Goal: Entertainment & Leisure: Consume media (video, audio)

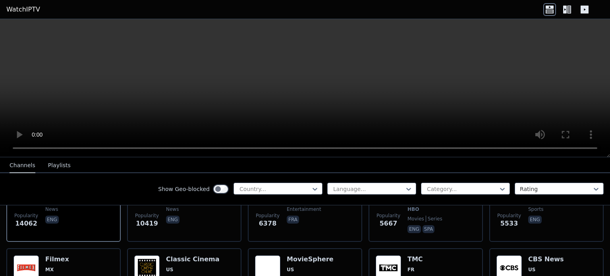
scroll to position [87, 0]
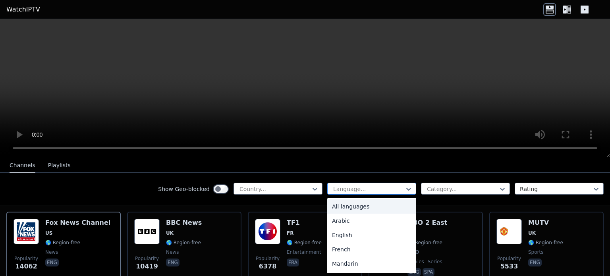
click at [335, 189] on div at bounding box center [368, 189] width 72 height 8
click at [344, 219] on div "Arabic" at bounding box center [371, 221] width 89 height 14
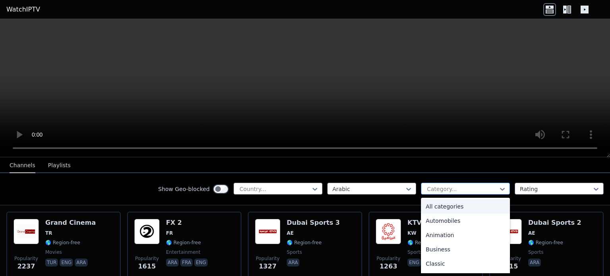
click at [455, 190] on div at bounding box center [462, 189] width 72 height 8
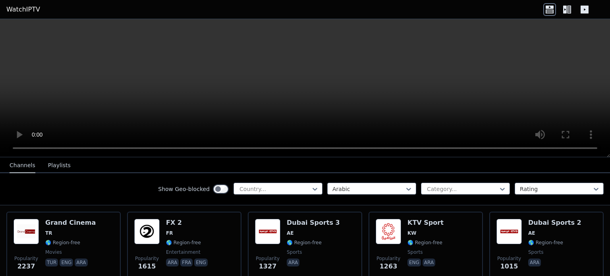
click at [442, 179] on div "Show Geo-blocked Country... Arabic Category... Rating" at bounding box center [305, 189] width 610 height 32
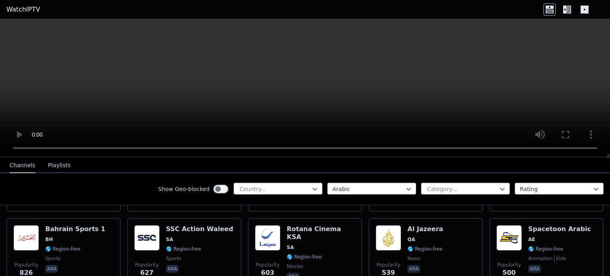
scroll to position [157, 0]
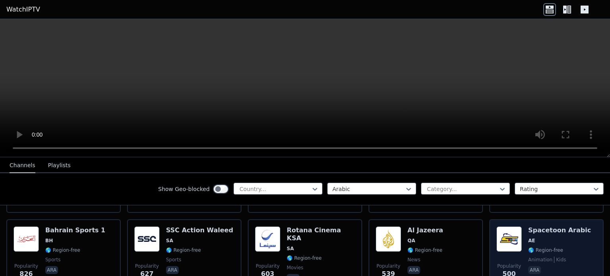
click at [540, 226] on h6 "Spacetoon Arabic" at bounding box center [559, 230] width 63 height 8
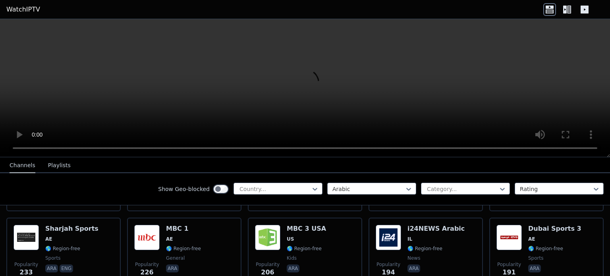
scroll to position [405, 0]
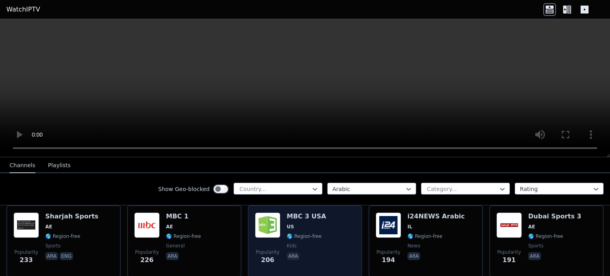
click at [294, 243] on span "kids" at bounding box center [306, 246] width 39 height 6
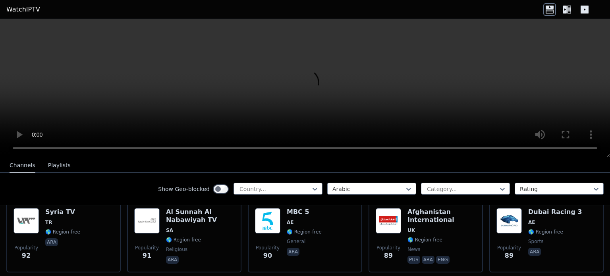
scroll to position [1092, 0]
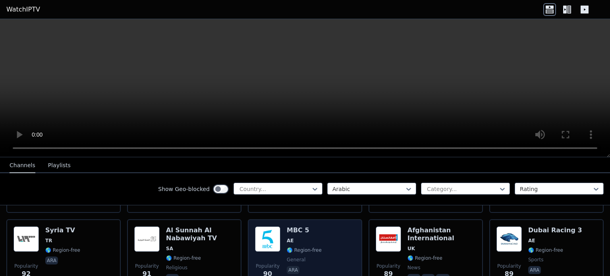
click at [300, 238] on span "AE" at bounding box center [304, 241] width 35 height 6
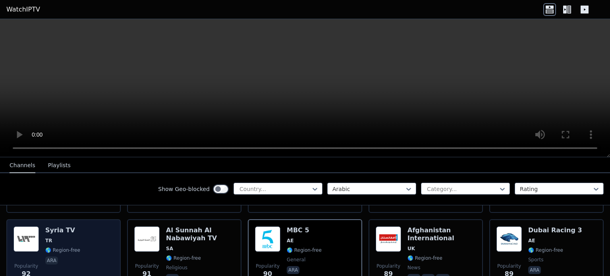
click at [68, 226] on div "Syria TV TR 🌎 Region-free ara" at bounding box center [62, 254] width 35 height 57
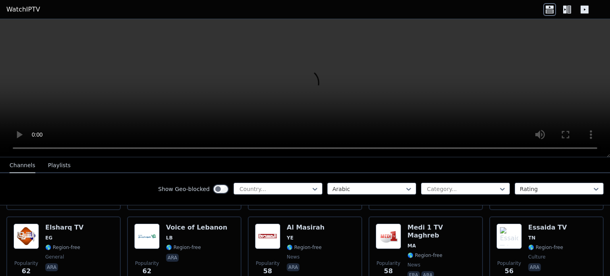
scroll to position [1711, 0]
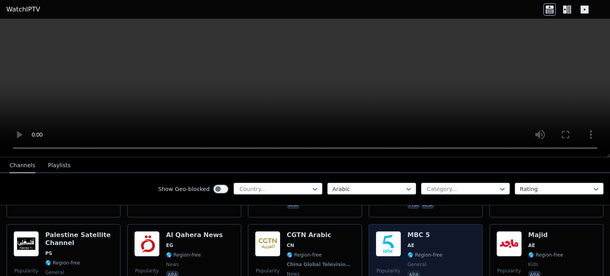
click at [408, 242] on span "AE" at bounding box center [411, 245] width 7 height 6
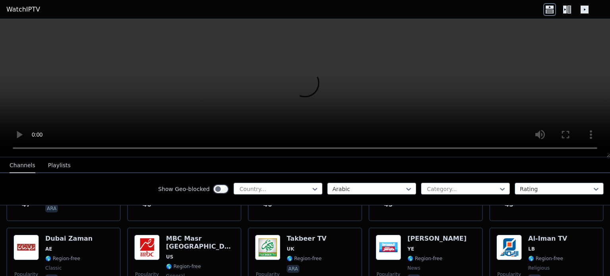
scroll to position [1946, 0]
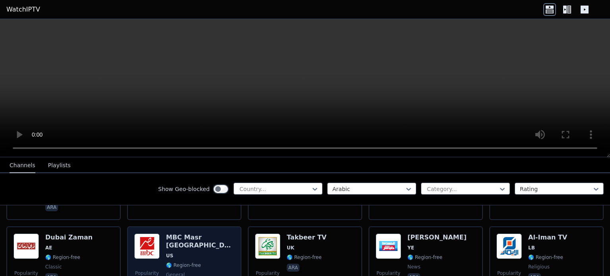
click at [152, 234] on img at bounding box center [146, 246] width 25 height 25
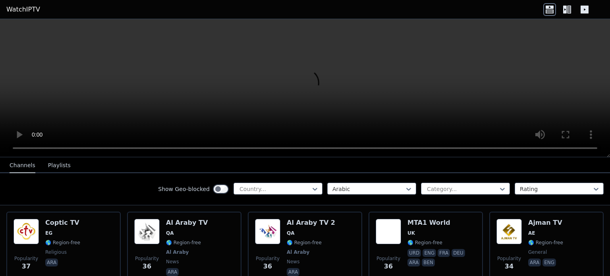
scroll to position [2194, 0]
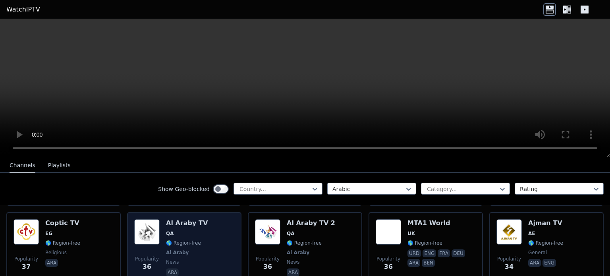
click at [148, 220] on img at bounding box center [146, 231] width 25 height 25
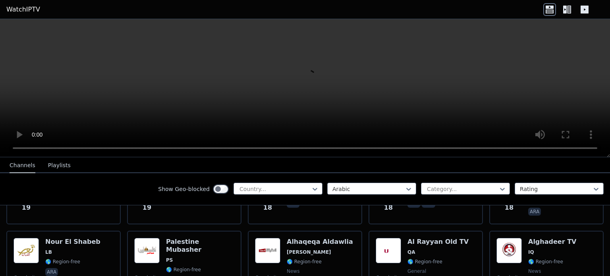
scroll to position [3351, 0]
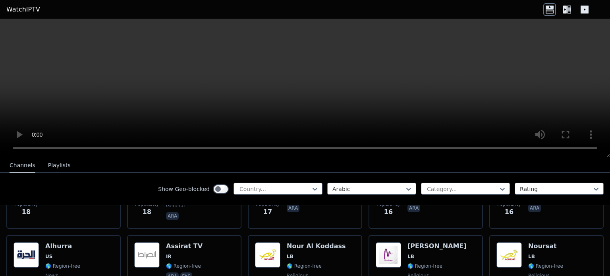
click at [313, 82] on video at bounding box center [305, 88] width 610 height 138
click at [271, 87] on video at bounding box center [305, 88] width 610 height 138
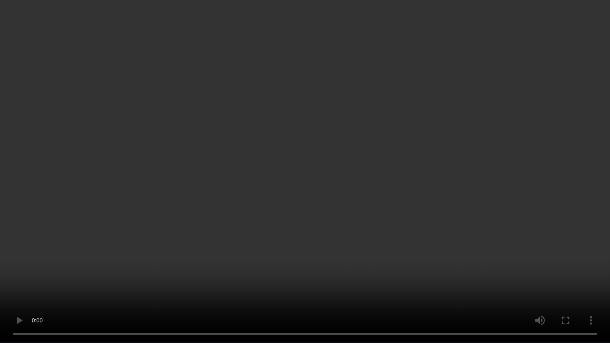
click at [338, 169] on video at bounding box center [305, 171] width 610 height 343
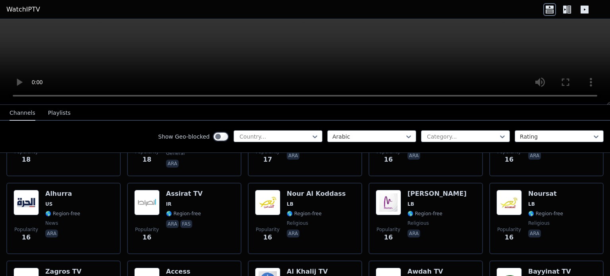
click at [297, 25] on video at bounding box center [305, 62] width 610 height 86
